Goal: Check status: Check status

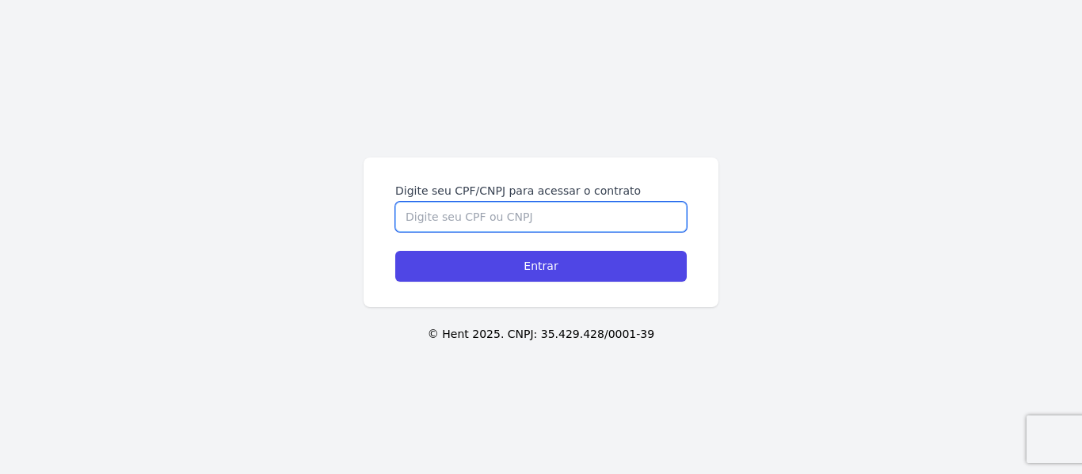
click at [454, 215] on input "Digite seu CPF/CNPJ para acessar o contrato" at bounding box center [540, 217] width 291 height 30
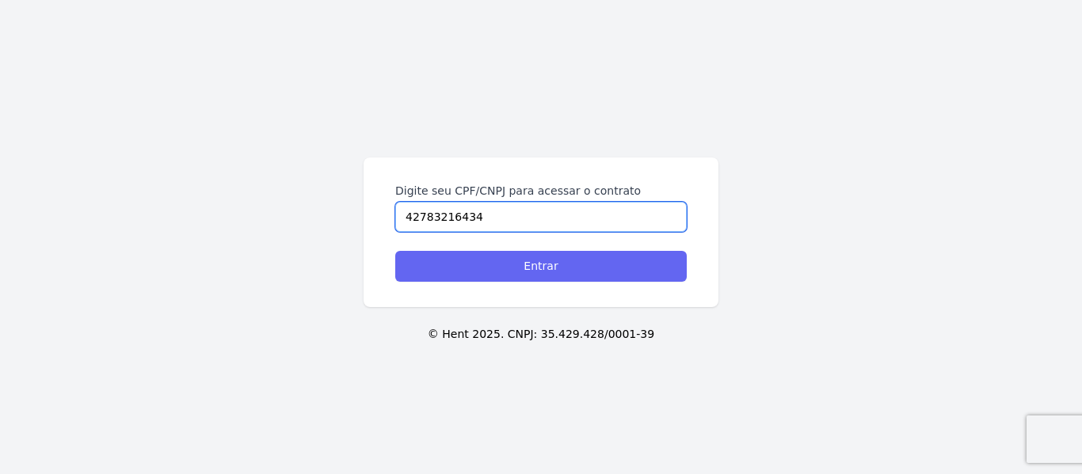
type input "42783216434"
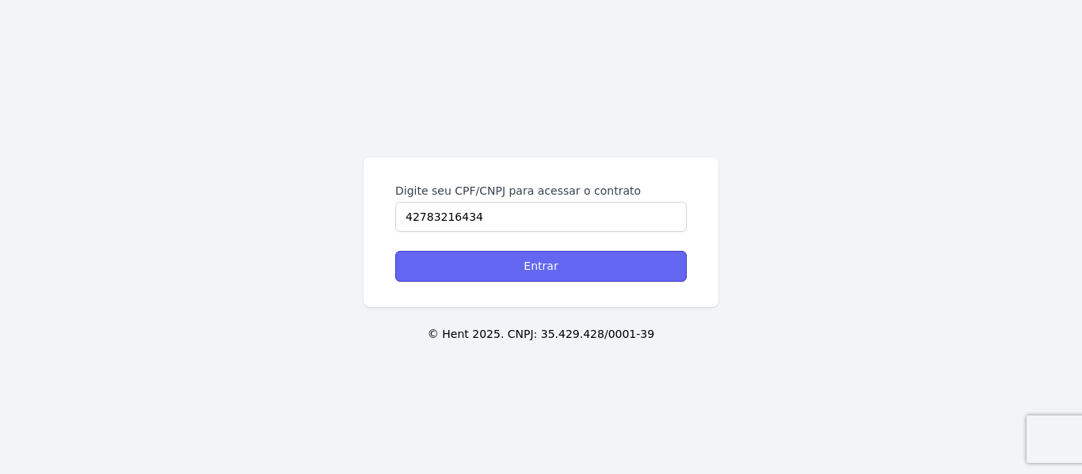
click at [528, 265] on input "Entrar" at bounding box center [540, 266] width 291 height 31
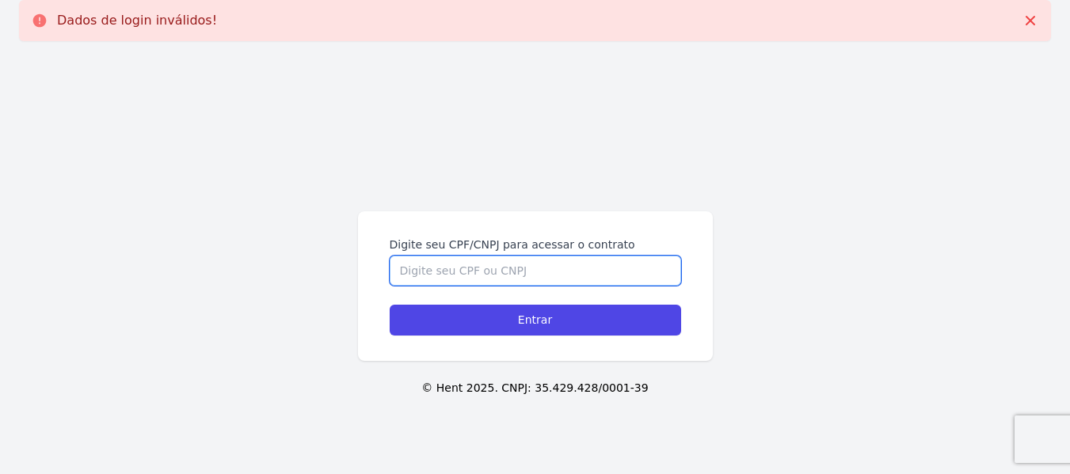
click at [514, 269] on input "Digite seu CPF/CNPJ para acessar o contrato" at bounding box center [535, 271] width 291 height 30
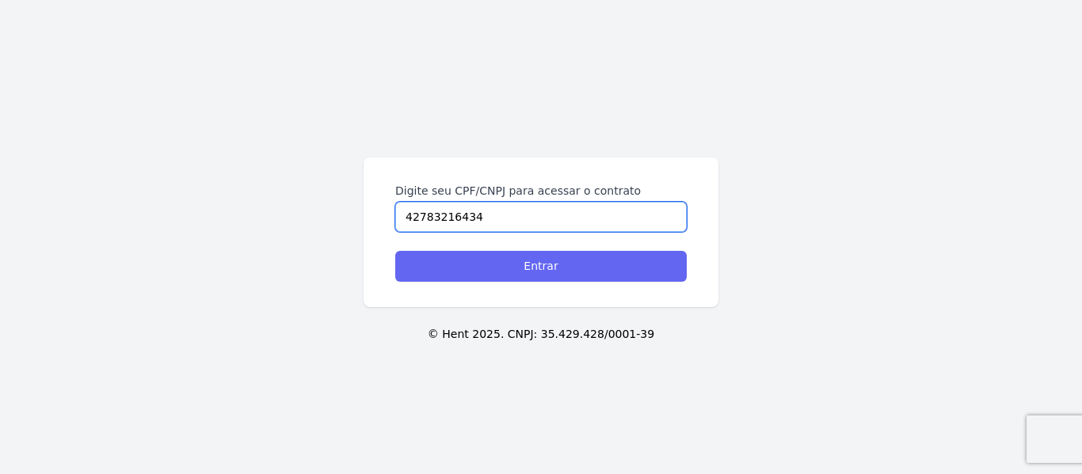
type input "42783216434"
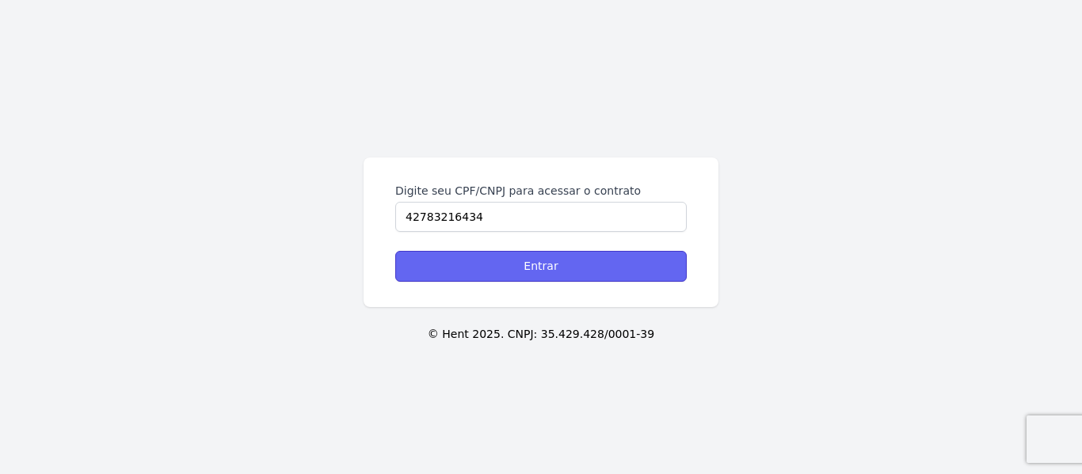
click at [533, 272] on input "Entrar" at bounding box center [540, 266] width 291 height 31
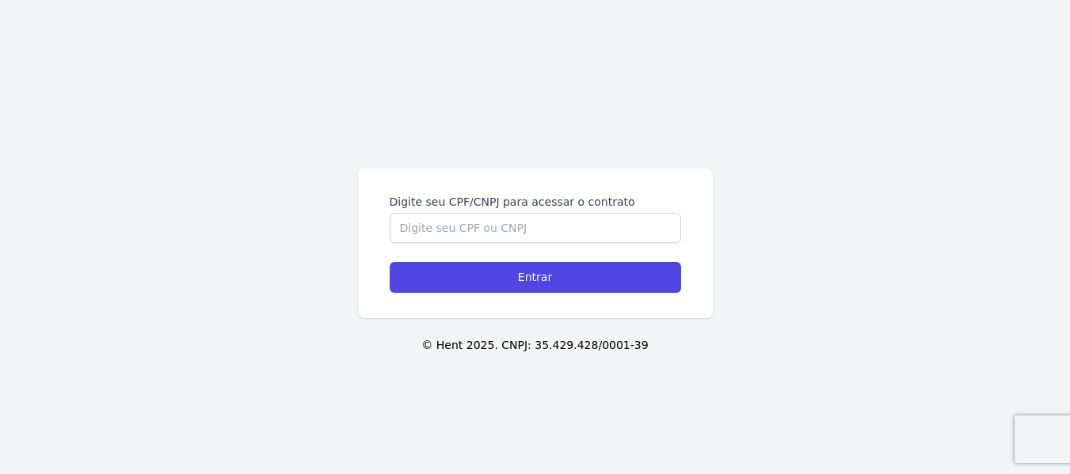
scroll to position [54, 0]
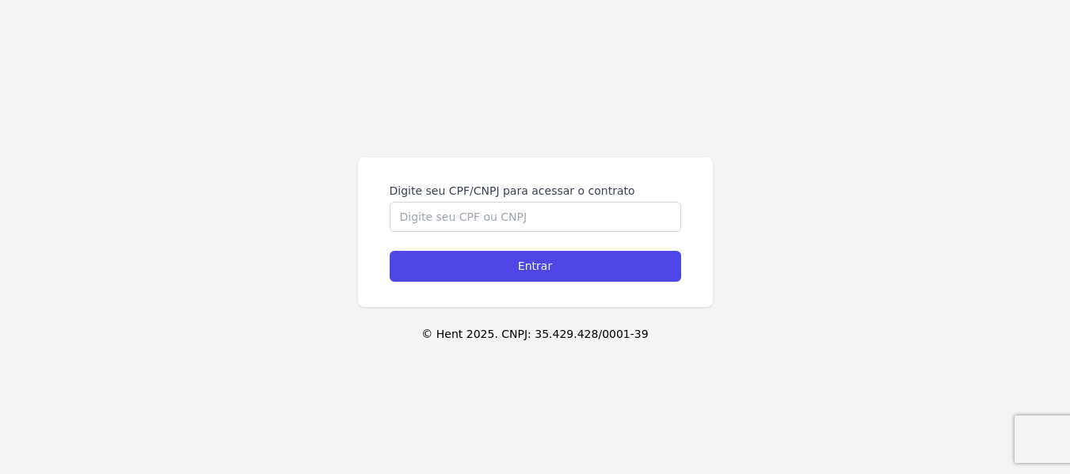
click at [540, 337] on p "© Hent 2025. CNPJ: 35.429.428/0001-39" at bounding box center [534, 334] width 1019 height 17
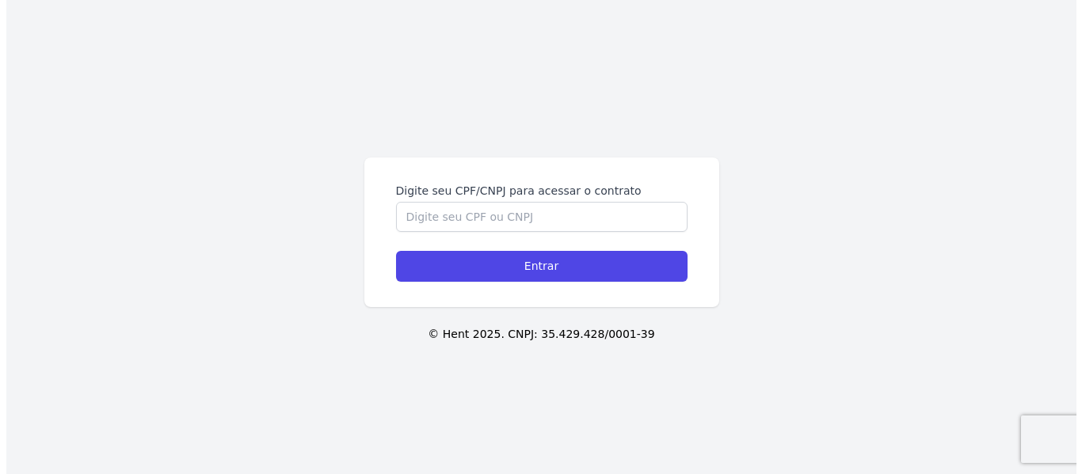
scroll to position [0, 0]
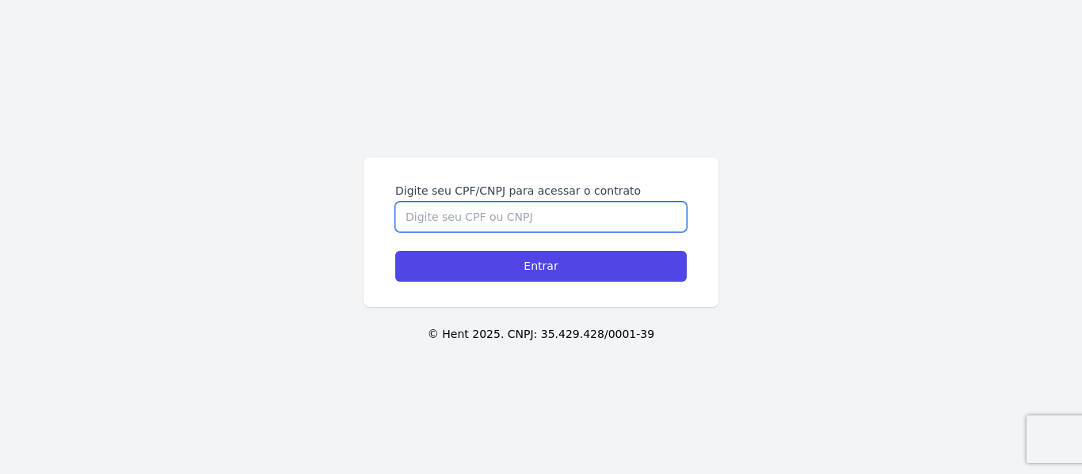
click at [540, 215] on input "Digite seu CPF/CNPJ para acessar o contrato" at bounding box center [540, 217] width 291 height 30
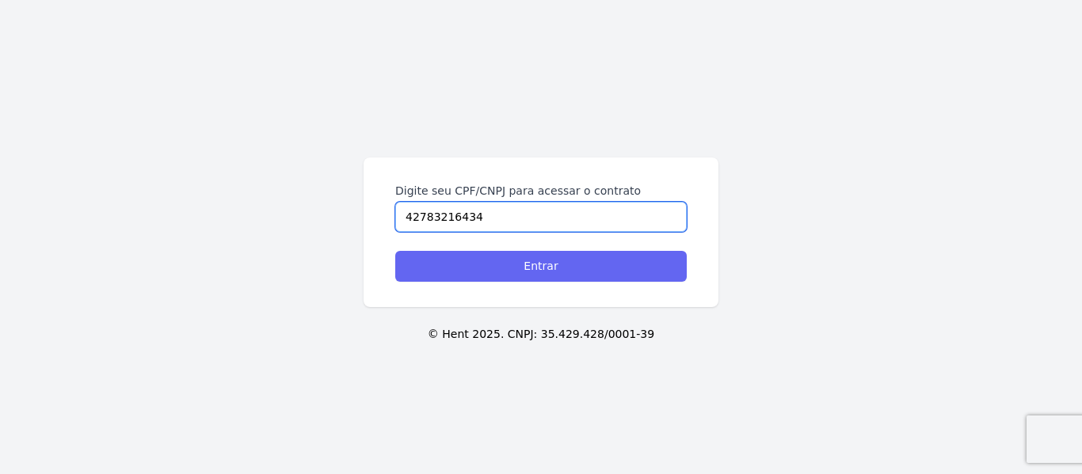
type input "42783216434"
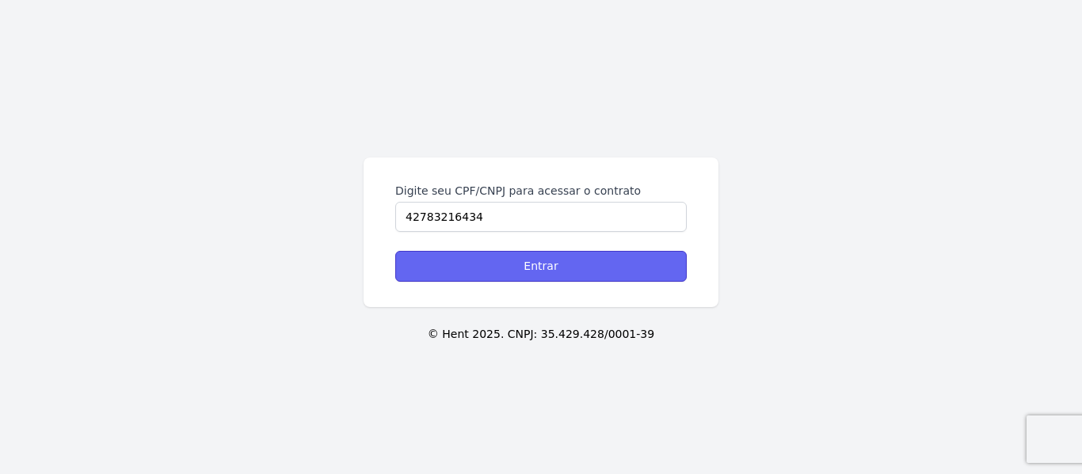
click at [560, 269] on input "Entrar" at bounding box center [540, 266] width 291 height 31
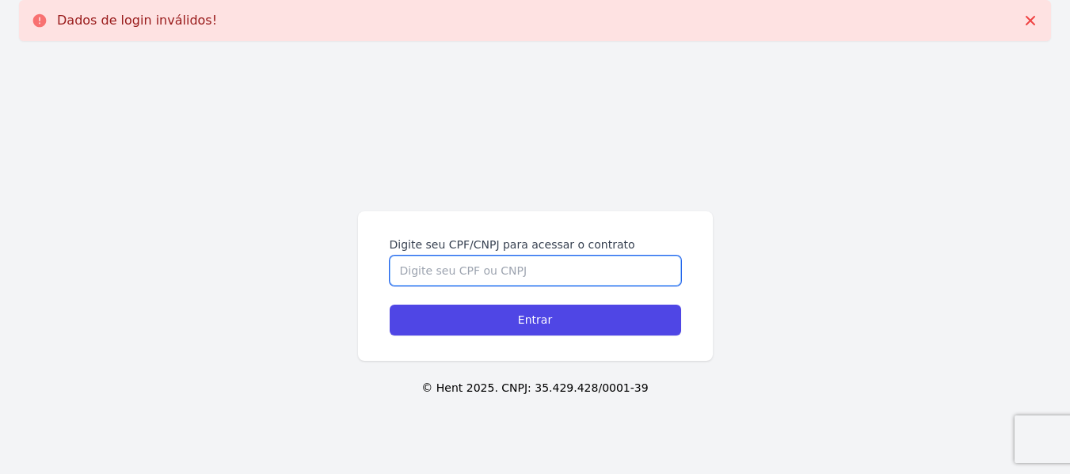
click at [436, 270] on input "Digite seu CPF/CNPJ para acessar o contrato" at bounding box center [535, 271] width 291 height 30
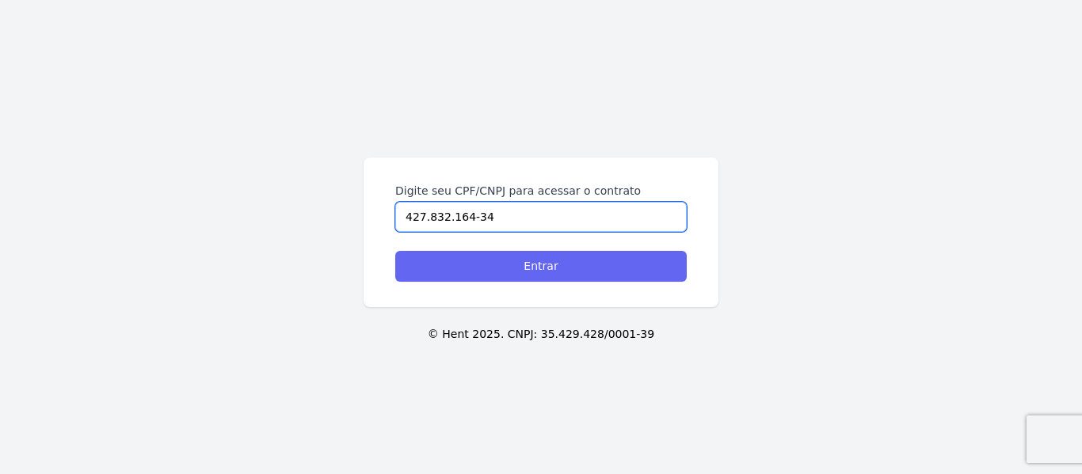
type input "427.832.164-34"
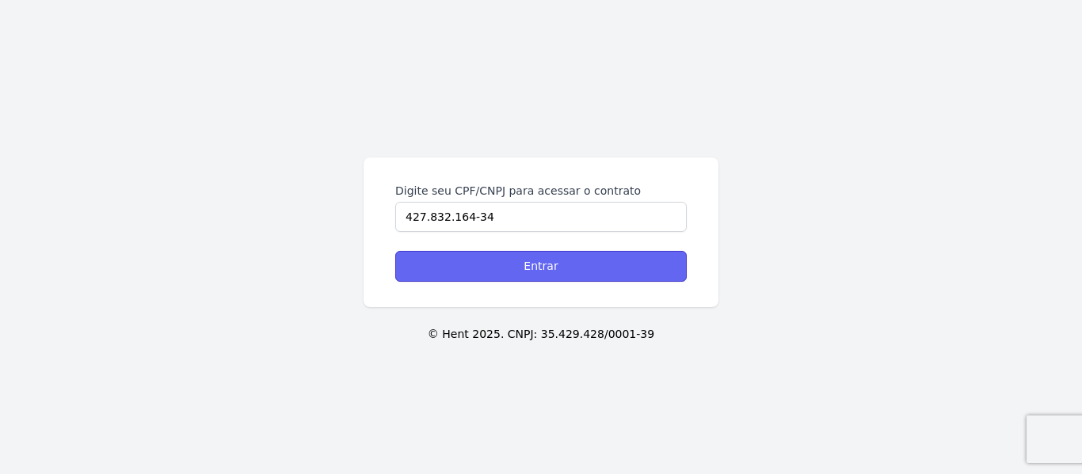
click at [535, 269] on input "Entrar" at bounding box center [540, 266] width 291 height 31
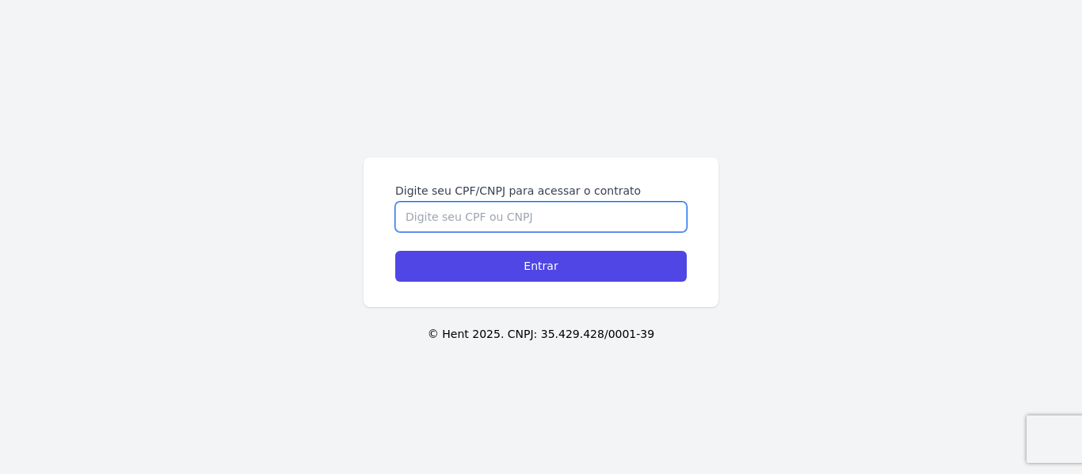
click at [487, 227] on input "Digite seu CPF/CNPJ para acessar o contrato" at bounding box center [540, 217] width 291 height 30
click at [443, 219] on input "Digite seu CPF/CNPJ para acessar o contrato" at bounding box center [540, 217] width 291 height 30
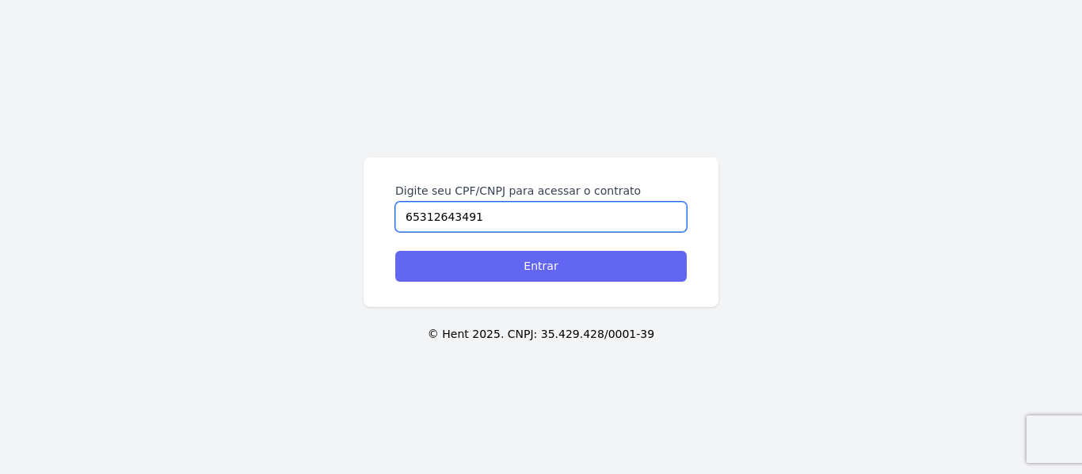
type input "65312643491"
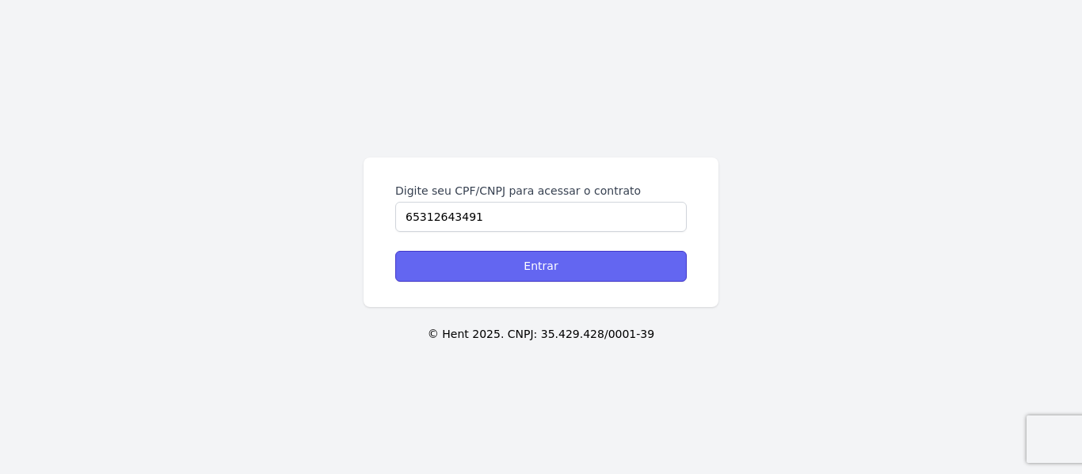
click at [544, 280] on input "Entrar" at bounding box center [540, 266] width 291 height 31
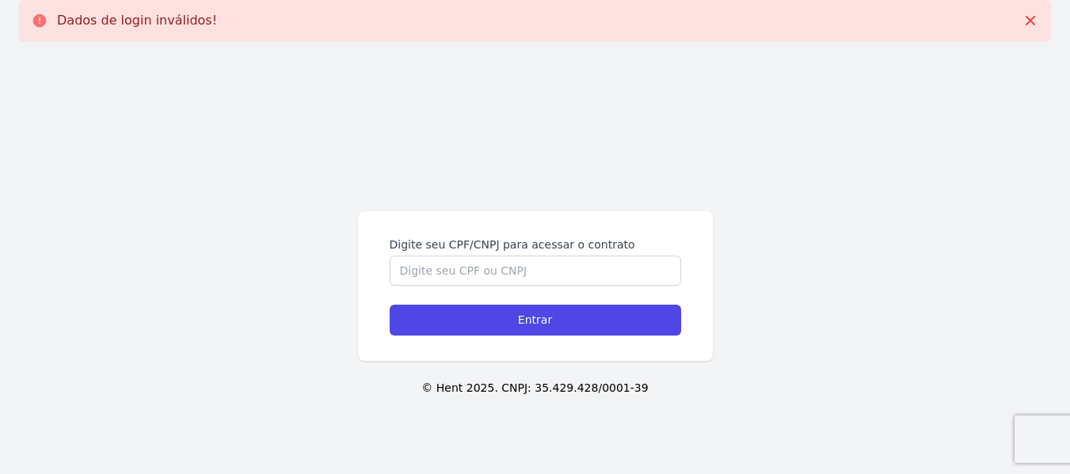
click at [565, 389] on p "© Hent 2025. CNPJ: 35.429.428/0001-39" at bounding box center [534, 388] width 1019 height 17
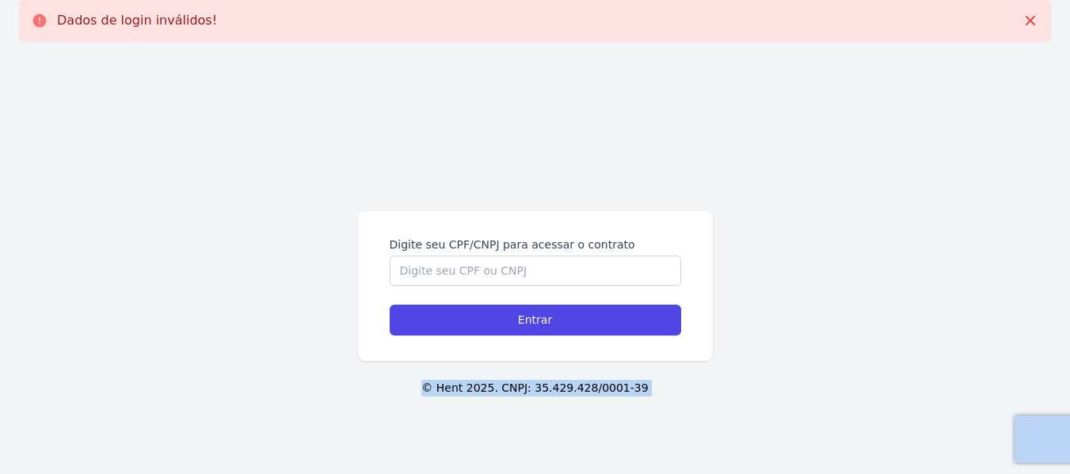
click at [565, 389] on p "© Hent 2025. CNPJ: 35.429.428/0001-39" at bounding box center [534, 388] width 1019 height 17
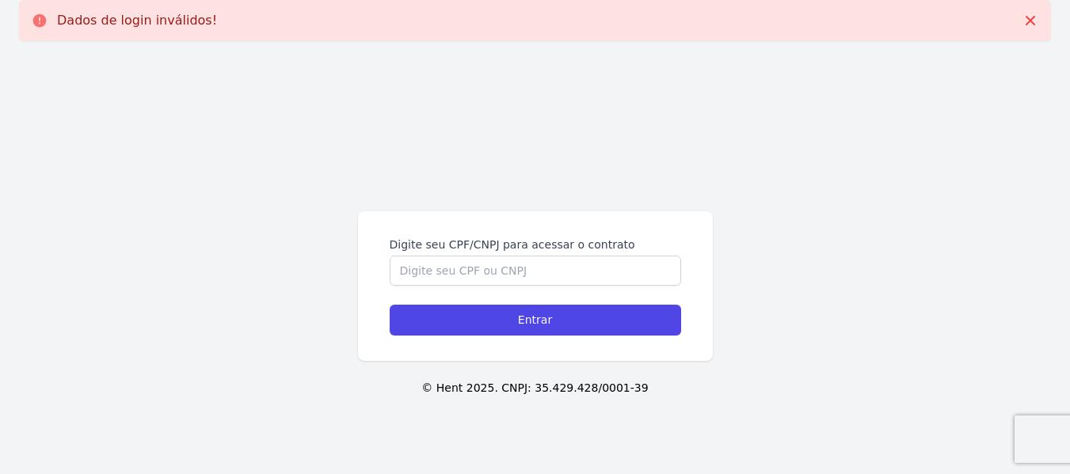
click at [497, 239] on label "Digite seu CPF/CNPJ para acessar o contrato" at bounding box center [535, 245] width 291 height 16
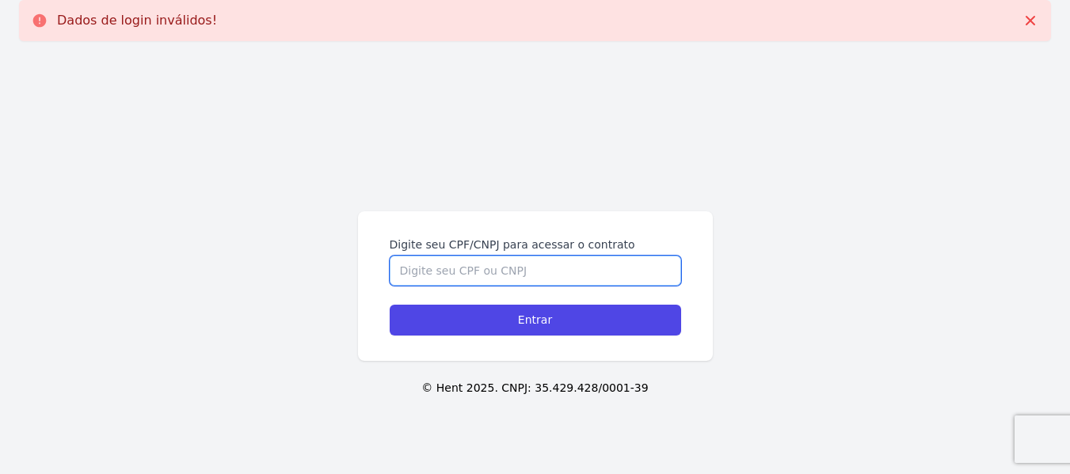
click at [497, 256] on input "Digite seu CPF/CNPJ para acessar o contrato" at bounding box center [535, 271] width 291 height 30
click at [448, 271] on input "Digite seu CPF/CNPJ para acessar o contrato" at bounding box center [535, 271] width 291 height 30
